Goal: Check status: Check status

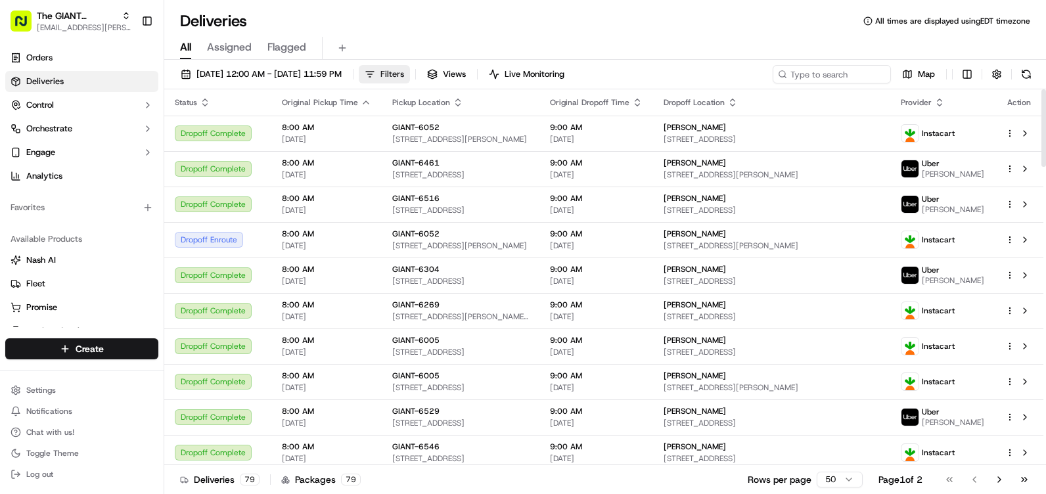
click at [404, 74] on span "Filters" at bounding box center [393, 74] width 24 height 12
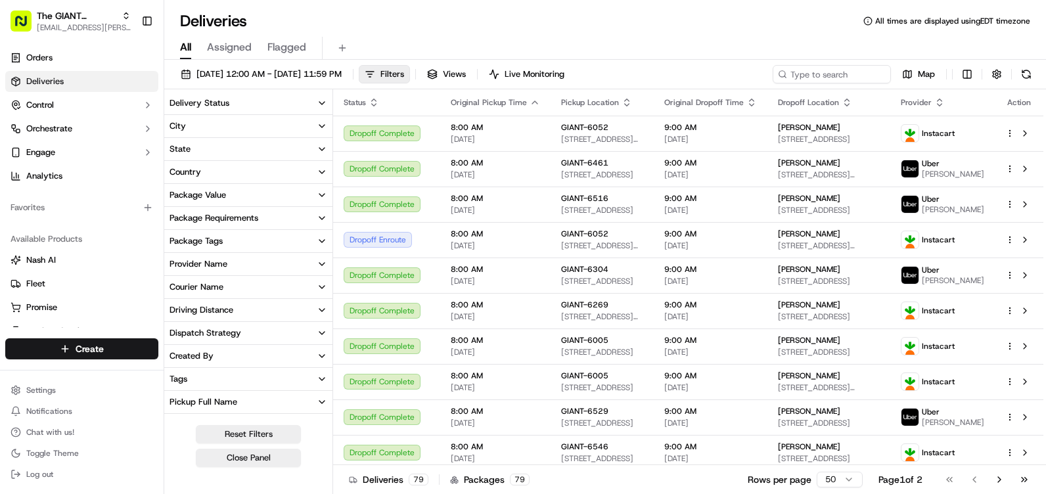
scroll to position [66, 0]
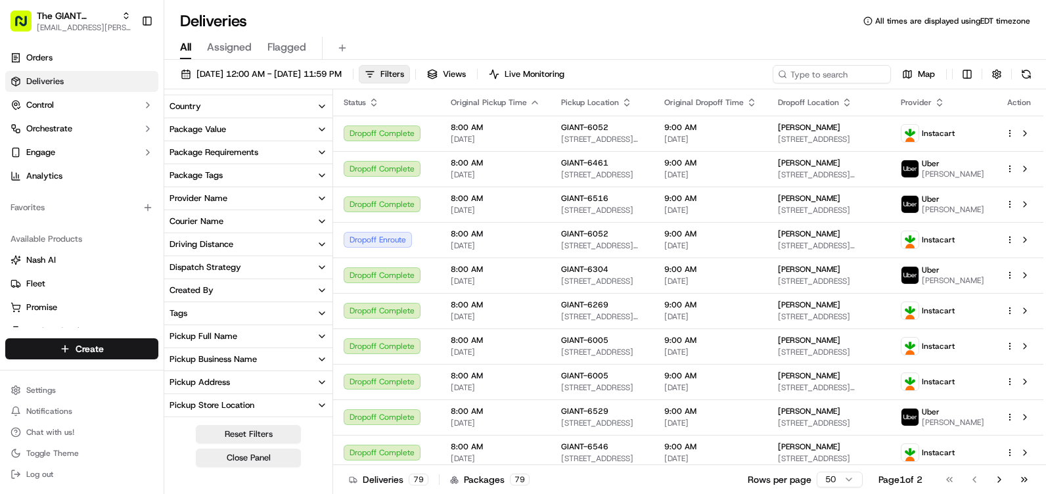
click at [222, 382] on div "Pickup Address" at bounding box center [200, 383] width 60 height 12
click at [230, 403] on div "Pickup Store Location" at bounding box center [212, 406] width 85 height 12
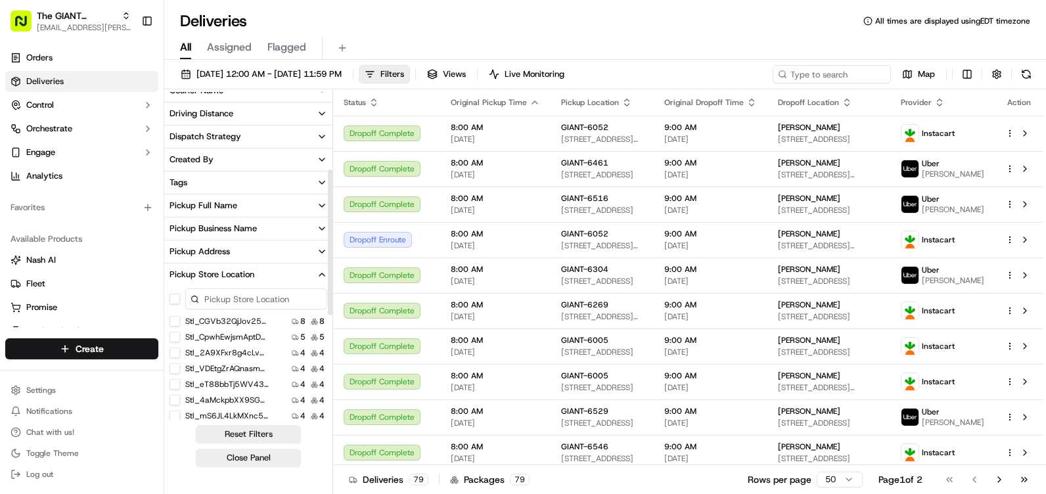
scroll to position [197, 0]
click at [229, 286] on div at bounding box center [248, 298] width 168 height 26
click at [232, 303] on input at bounding box center [256, 298] width 142 height 21
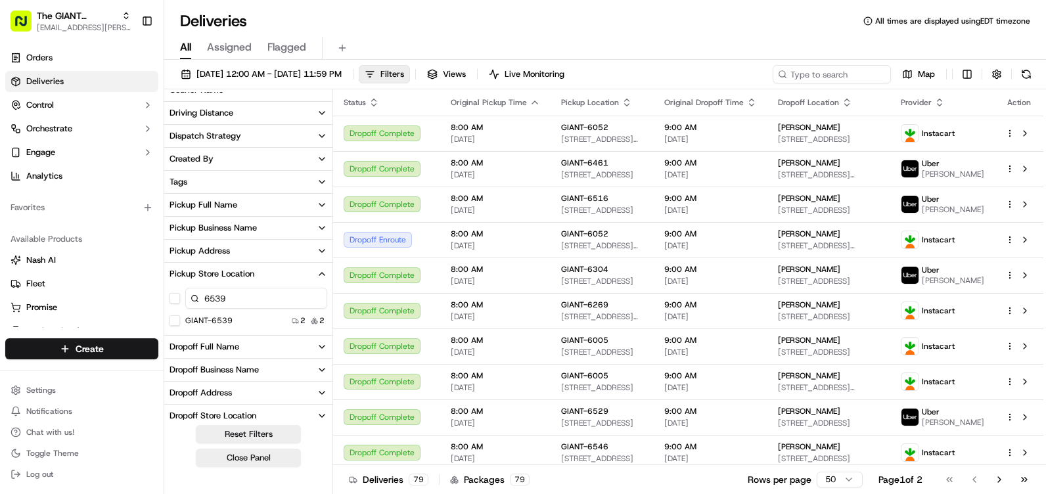
type input "6539"
click at [181, 319] on div "GIANT-6539" at bounding box center [201, 321] width 63 height 11
click at [177, 318] on button "GIANT-6539" at bounding box center [175, 321] width 11 height 11
